Goal: Find contact information: Find contact information

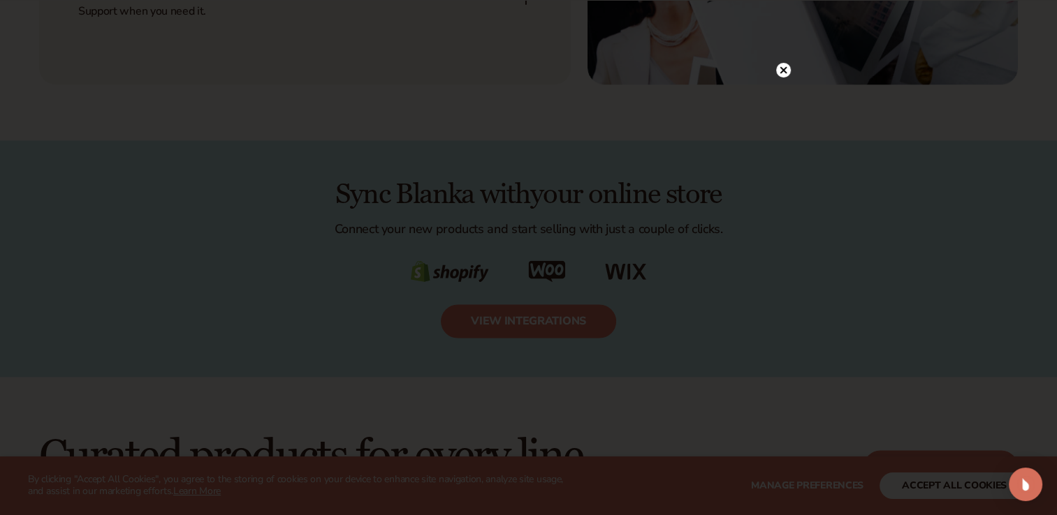
scroll to position [2235, 0]
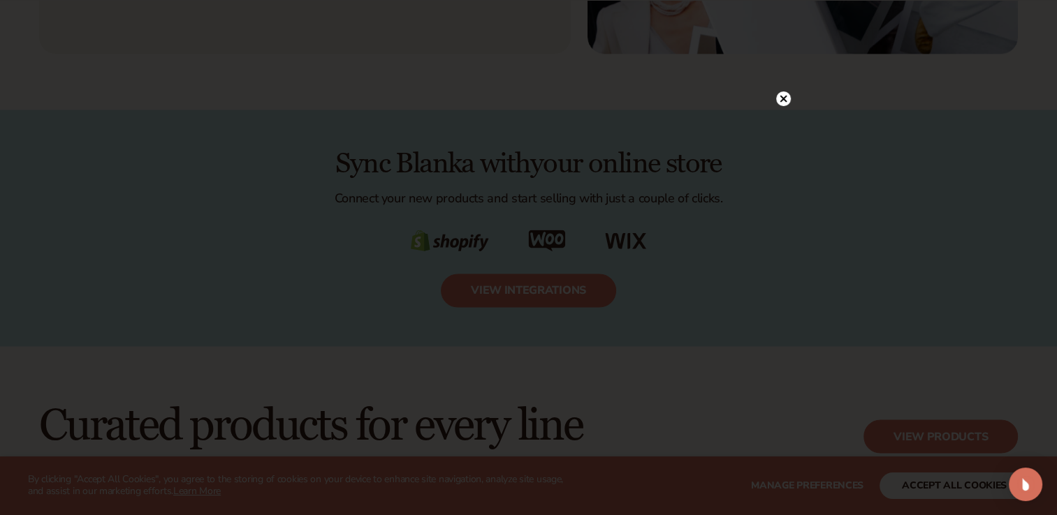
click at [783, 95] on circle at bounding box center [783, 98] width 15 height 15
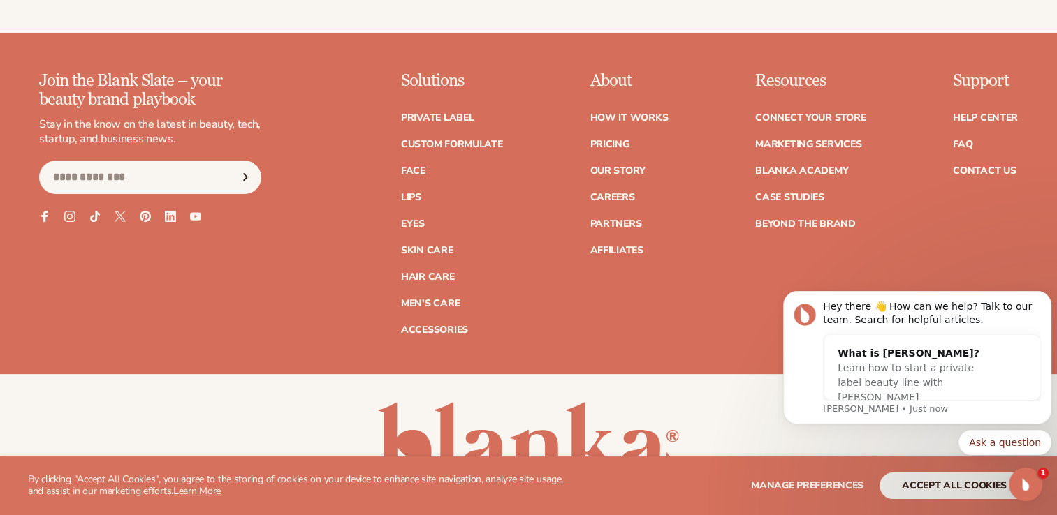
scroll to position [5760, 0]
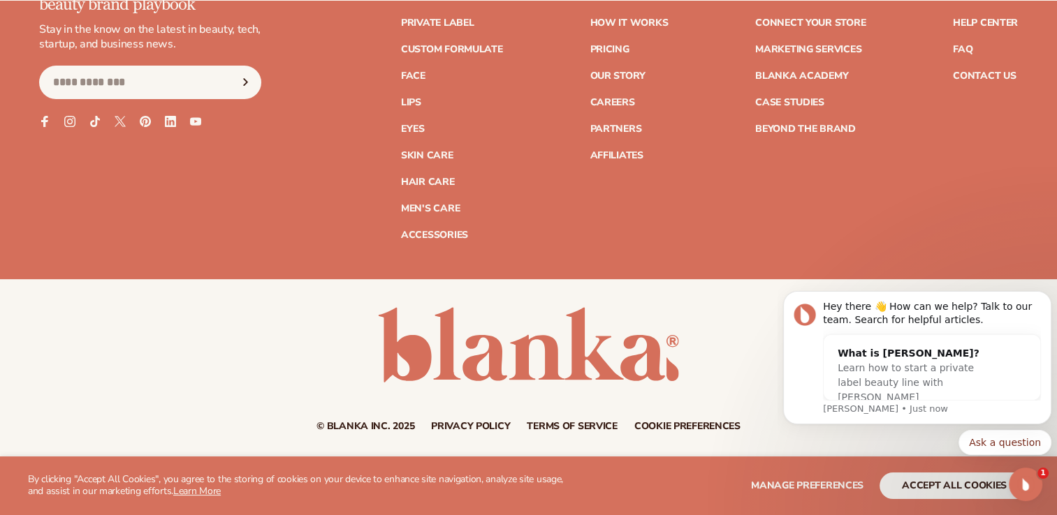
click at [975, 66] on ul "Help Center FAQ Contact Us" at bounding box center [985, 42] width 65 height 77
click at [976, 72] on link "Contact Us" at bounding box center [984, 76] width 63 height 10
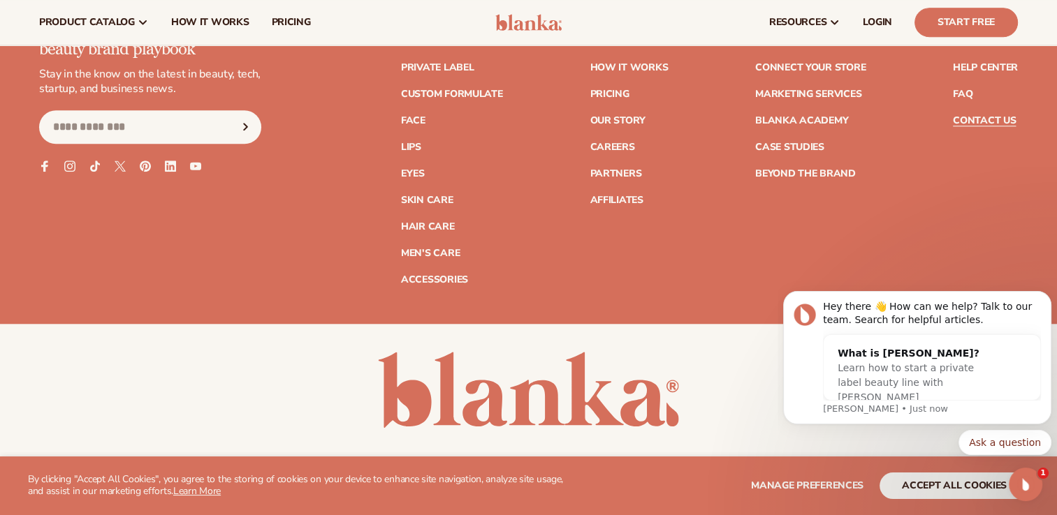
scroll to position [1260, 0]
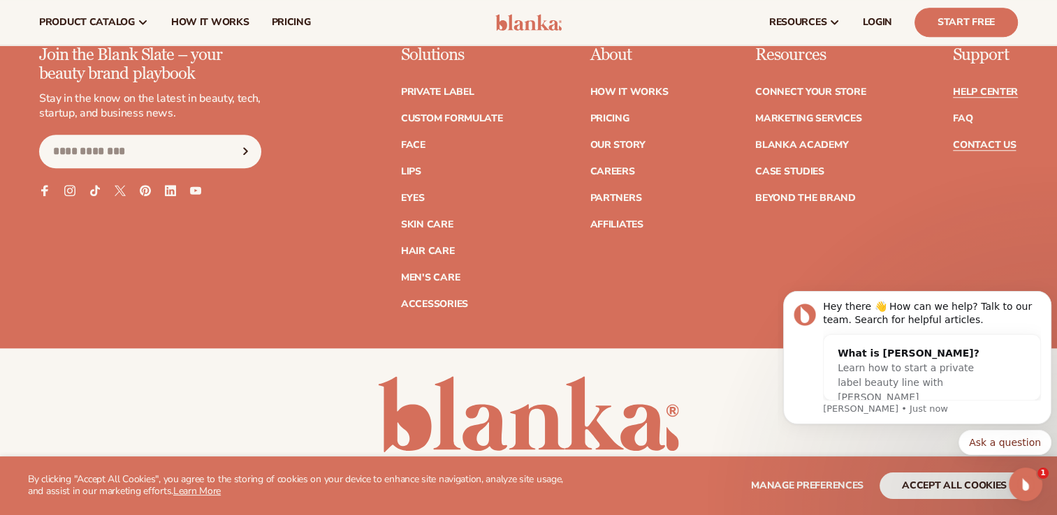
click at [975, 91] on link "Help Center" at bounding box center [985, 92] width 65 height 10
